Goal: Task Accomplishment & Management: Manage account settings

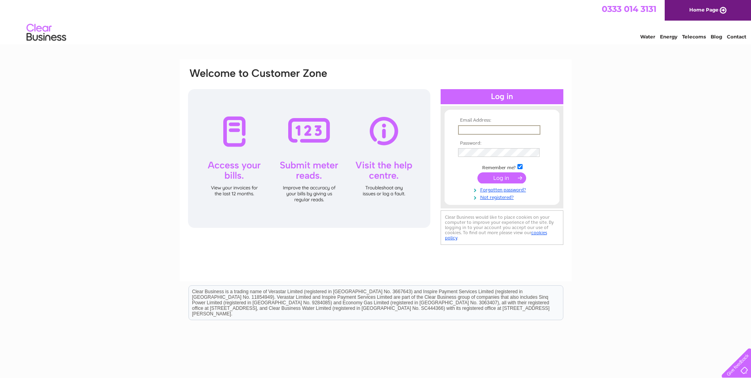
click at [484, 130] on input "text" at bounding box center [499, 129] width 82 height 9
type input "[EMAIL_ADDRESS][DOMAIN_NAME]"
click at [477, 172] on input "submit" at bounding box center [501, 177] width 49 height 11
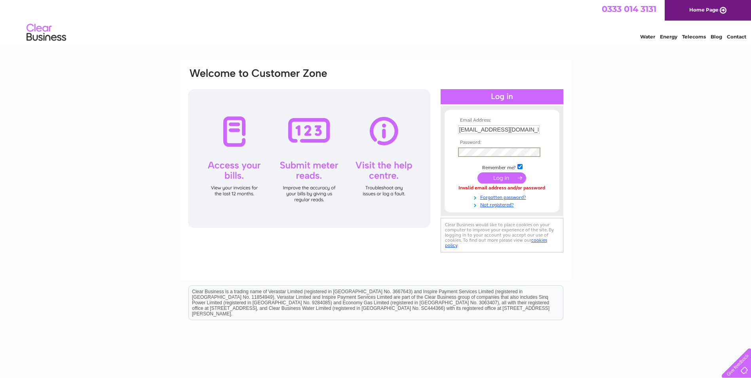
click at [477, 172] on input "submit" at bounding box center [501, 177] width 49 height 11
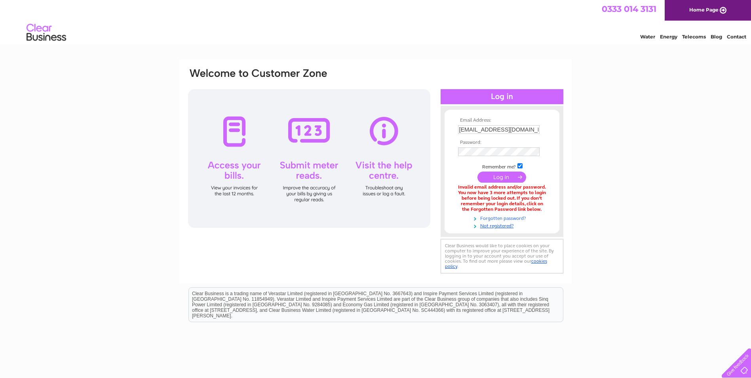
click at [513, 220] on link "Forgotten password?" at bounding box center [503, 218] width 90 height 8
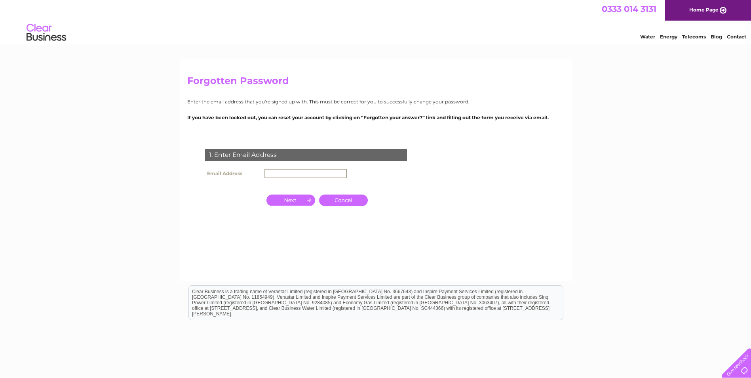
click at [277, 173] on input "text" at bounding box center [305, 173] width 82 height 9
type input "[EMAIL_ADDRESS][DOMAIN_NAME]"
click at [295, 203] on input "button" at bounding box center [290, 199] width 49 height 11
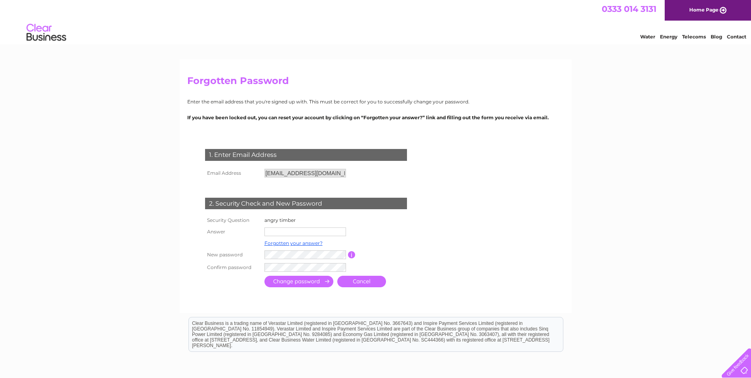
click at [283, 230] on input "text" at bounding box center [305, 231] width 82 height 9
type input "hardwood"
click at [273, 262] on td at bounding box center [340, 268] width 157 height 13
click at [296, 282] on input "submit" at bounding box center [298, 281] width 69 height 11
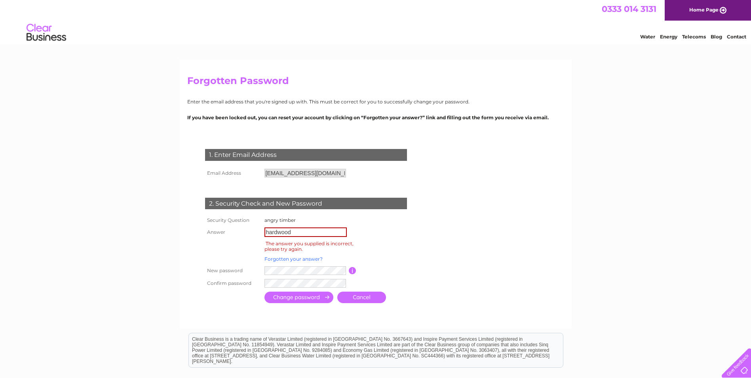
click at [298, 258] on link "Forgotten your answer?" at bounding box center [293, 259] width 58 height 6
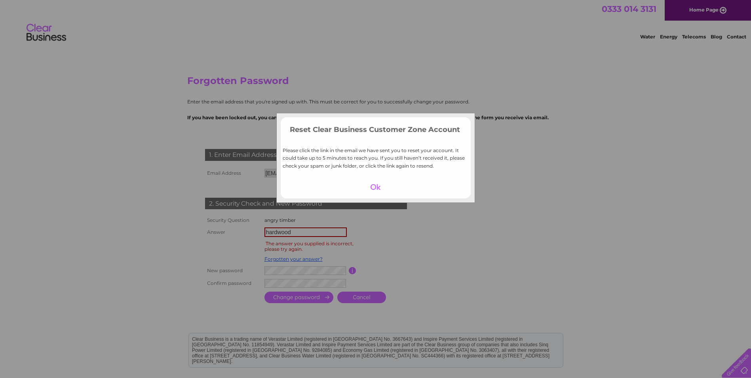
click at [375, 188] on div at bounding box center [375, 186] width 49 height 11
